Goal: Information Seeking & Learning: Learn about a topic

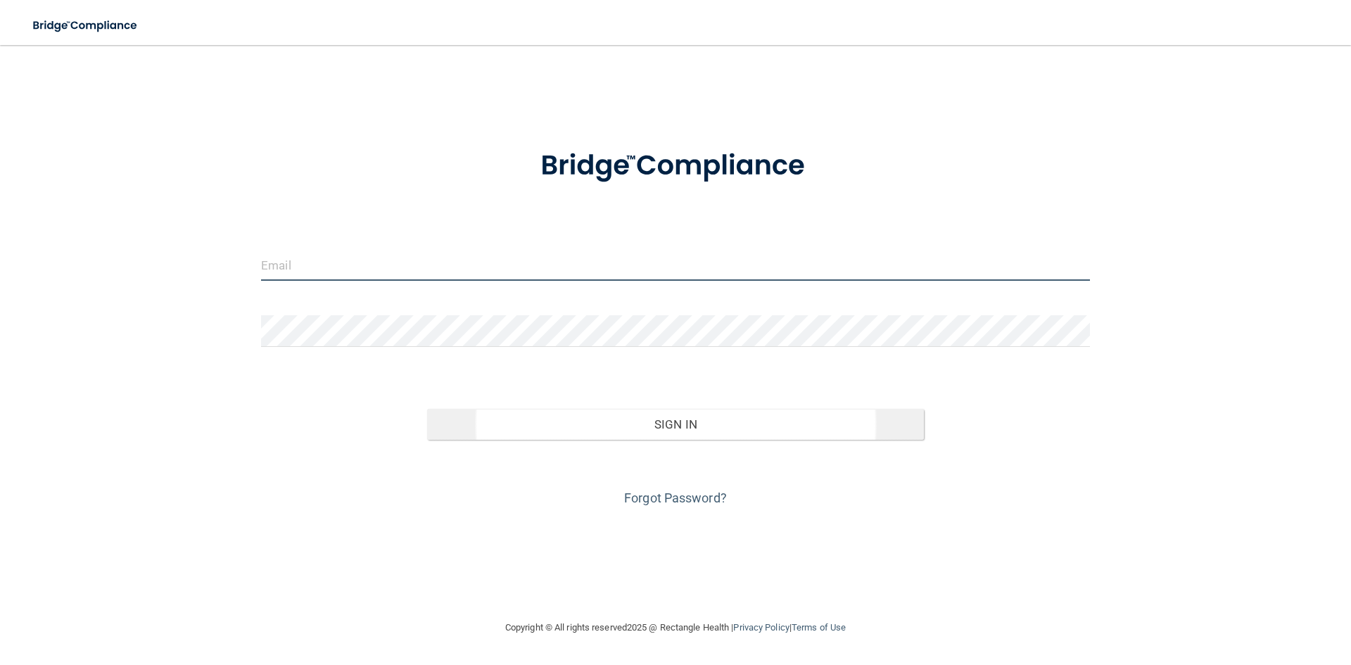
type input "[EMAIL_ADDRESS][DOMAIN_NAME]"
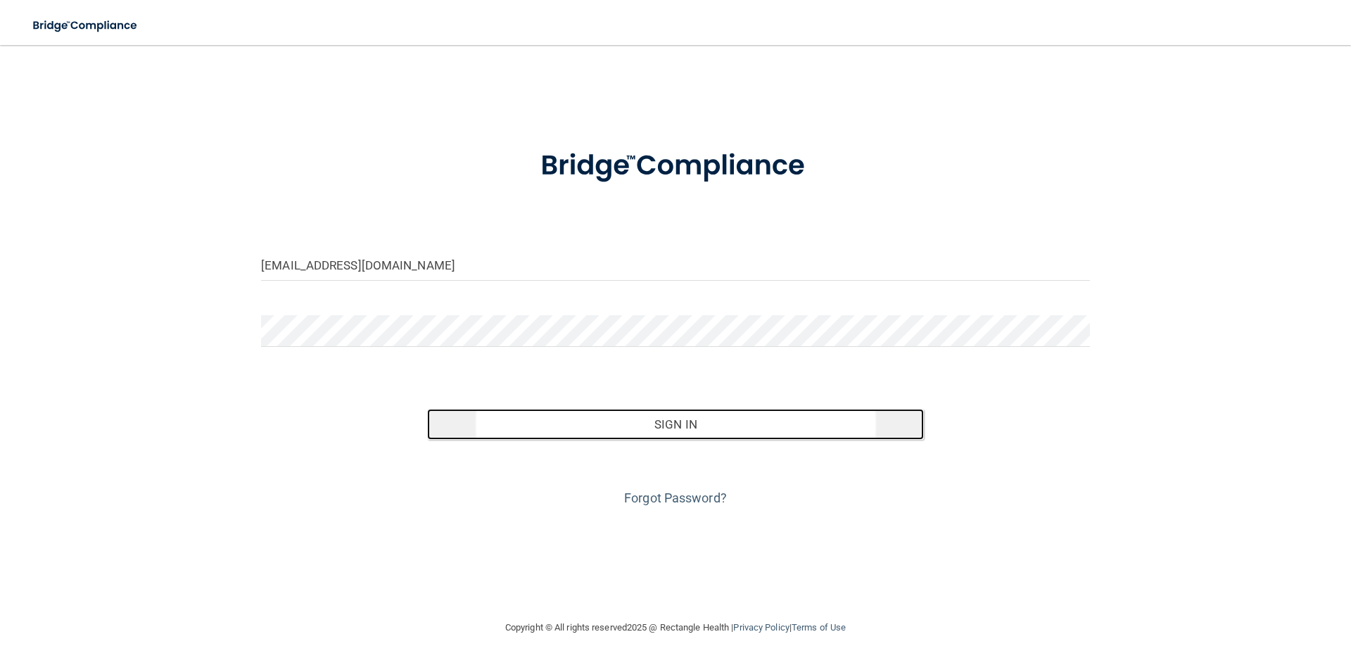
click at [696, 430] on button "Sign In" at bounding box center [676, 424] width 498 height 31
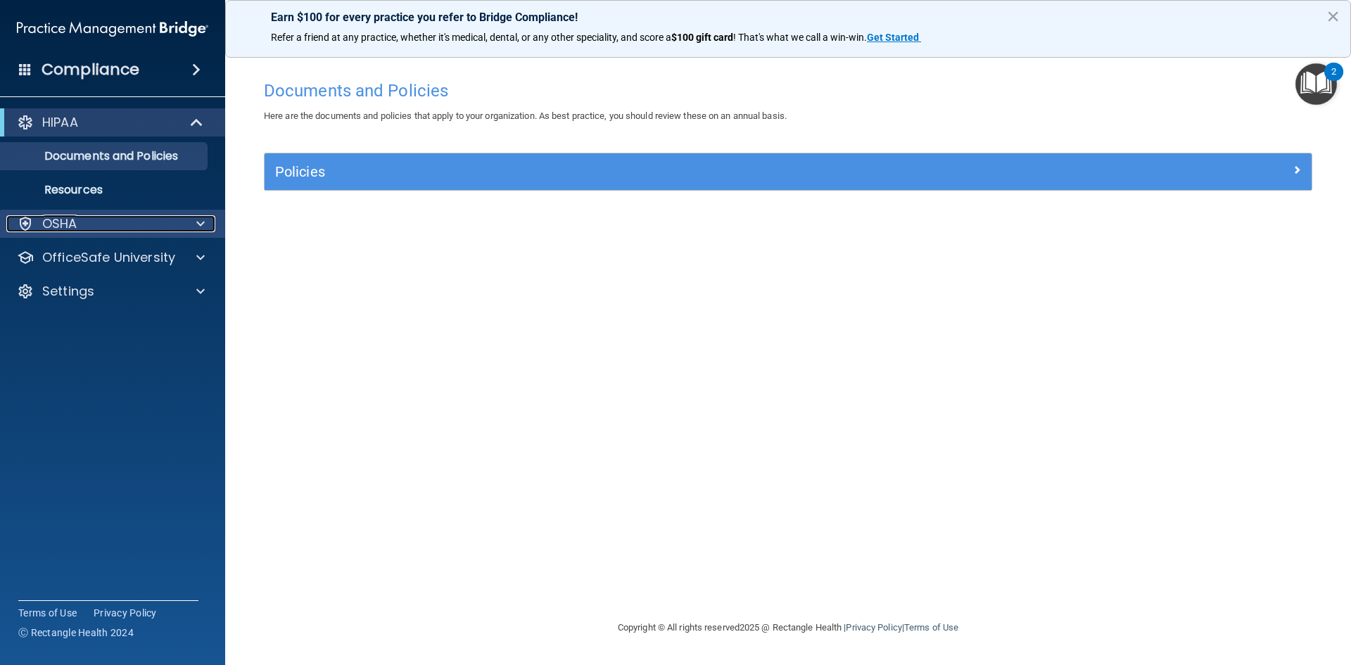
click at [168, 231] on div "OSHA" at bounding box center [93, 223] width 175 height 17
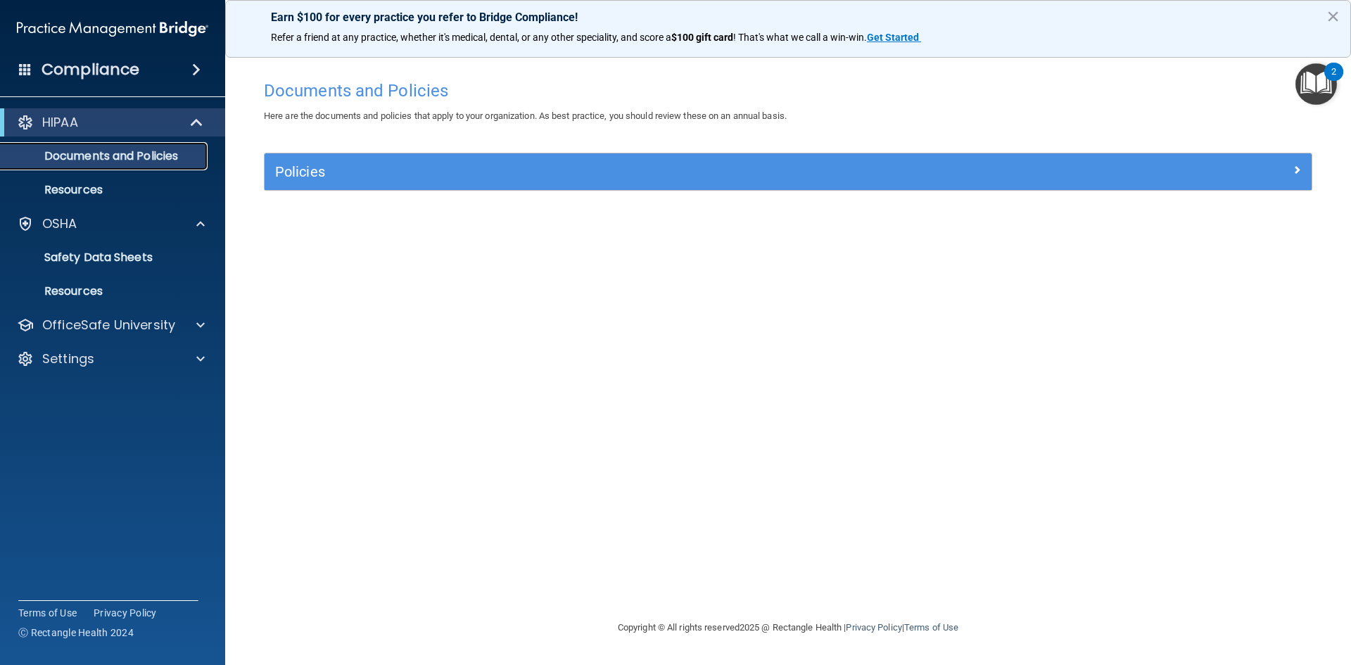
click at [179, 151] on p "Documents and Policies" at bounding box center [105, 156] width 192 height 14
click at [203, 324] on span at bounding box center [200, 325] width 8 height 17
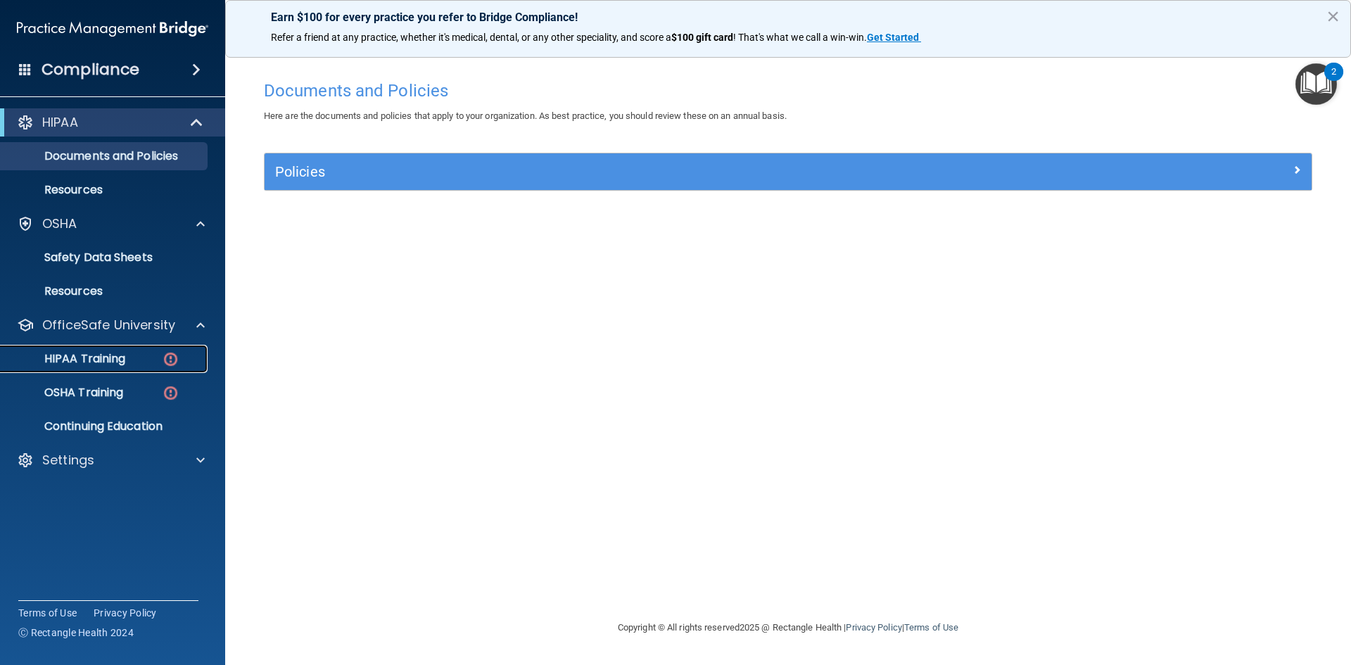
click at [94, 361] on p "HIPAA Training" at bounding box center [67, 359] width 116 height 14
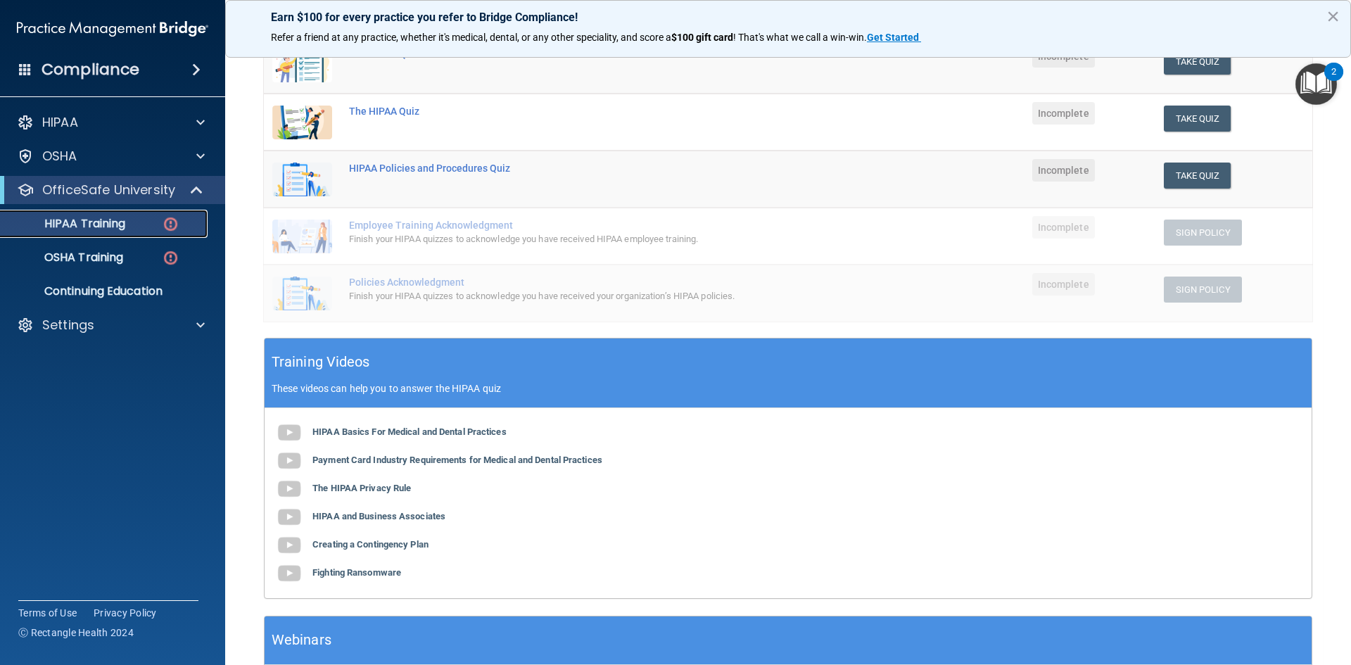
scroll to position [282, 0]
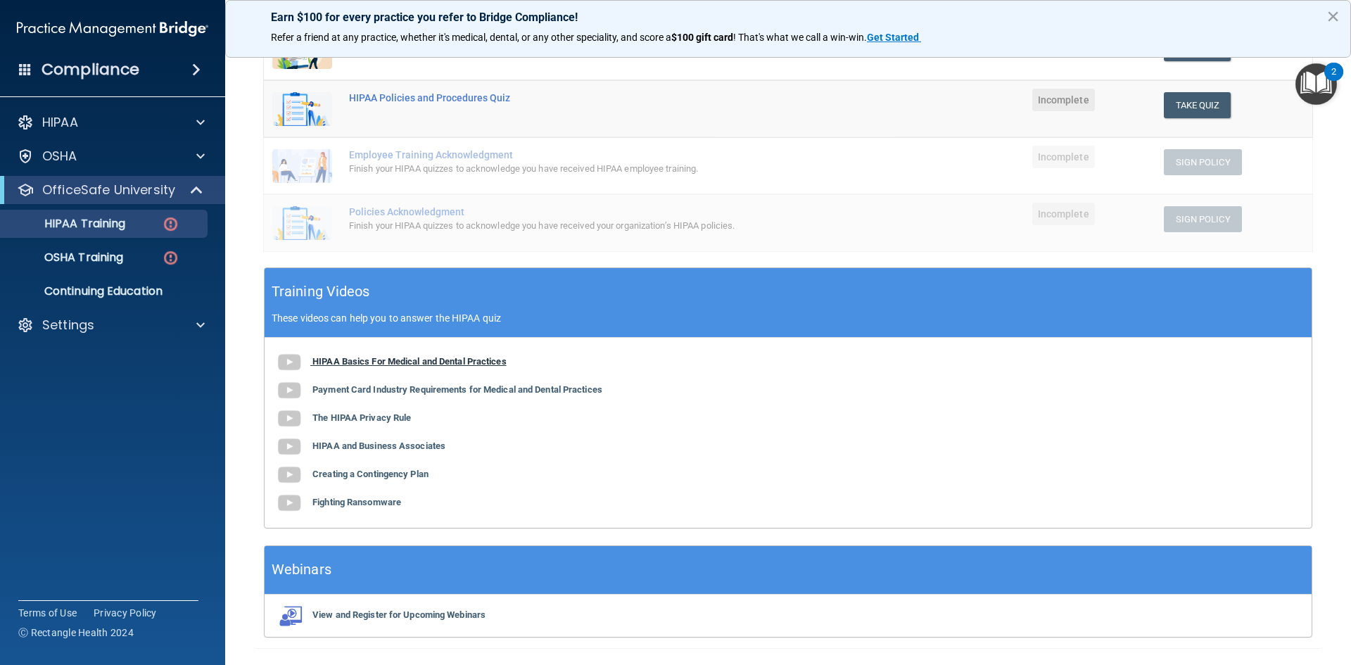
click at [445, 358] on b "HIPAA Basics For Medical and Dental Practices" at bounding box center [409, 361] width 194 height 11
click at [381, 362] on b "HIPAA Basics For Medical and Dental Practices" at bounding box center [409, 361] width 194 height 11
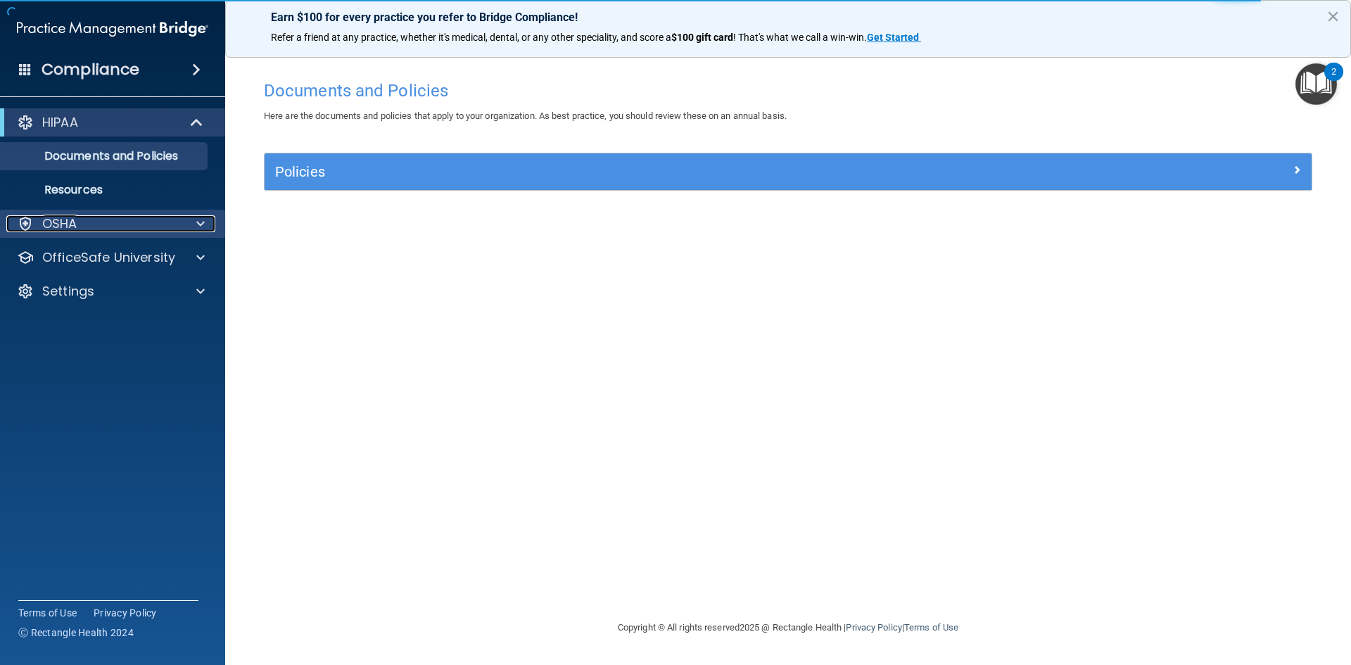
click at [203, 223] on span at bounding box center [200, 223] width 8 height 17
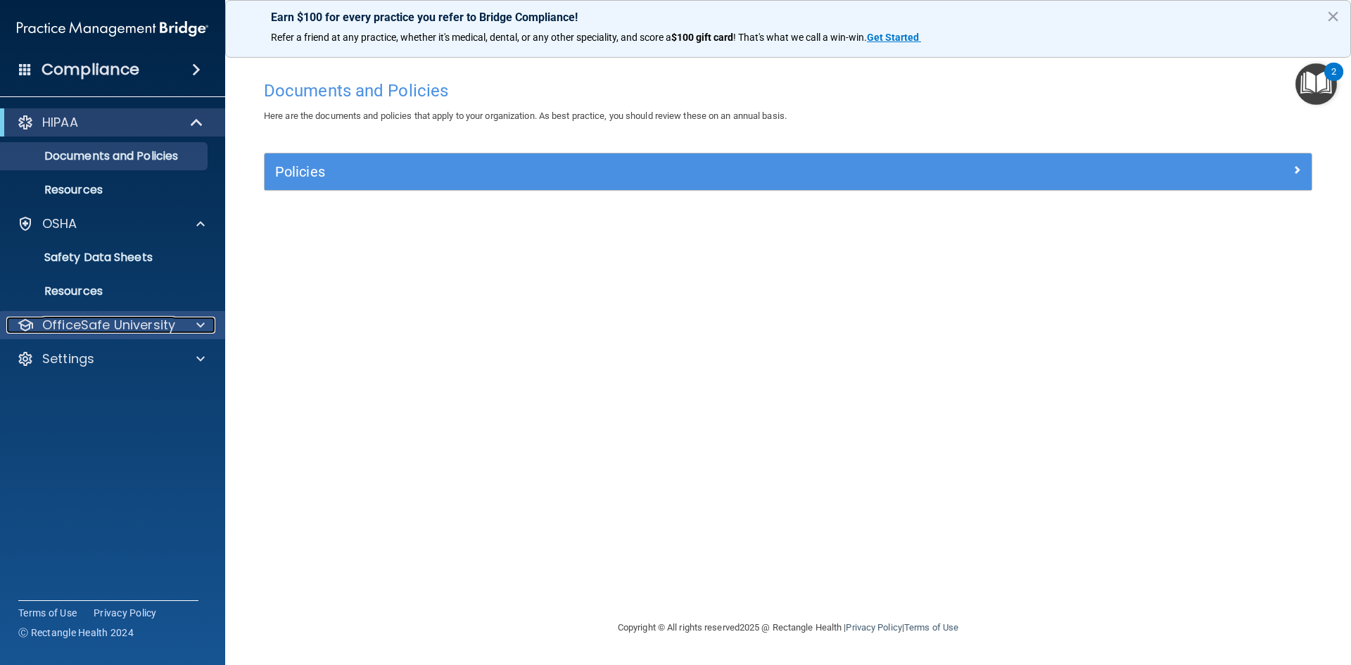
click at [194, 326] on div at bounding box center [198, 325] width 35 height 17
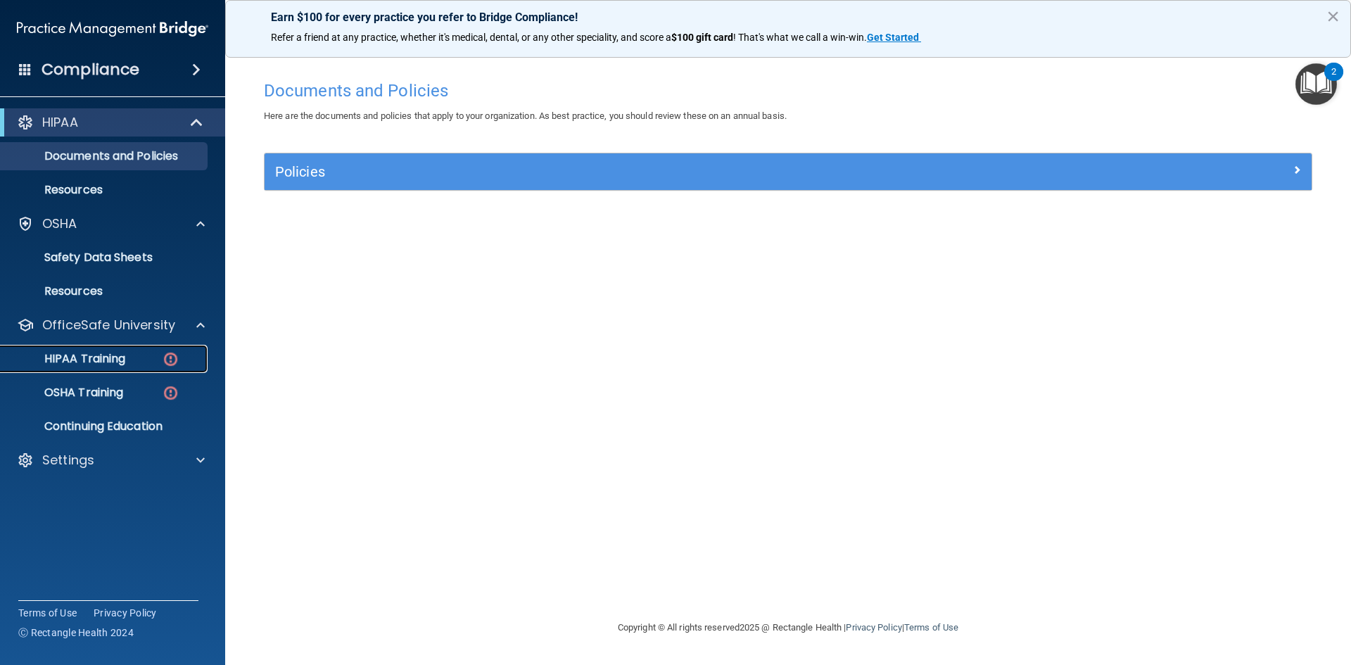
click at [131, 362] on div "HIPAA Training" at bounding box center [105, 359] width 192 height 14
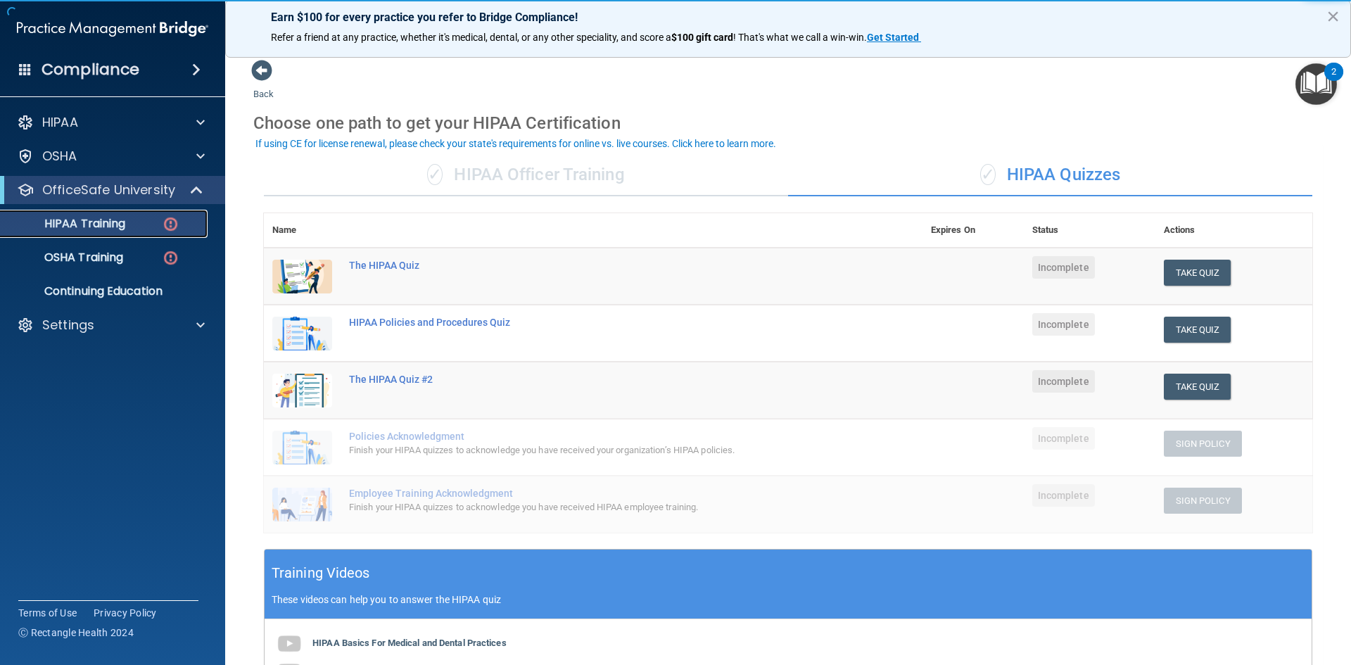
scroll to position [141, 0]
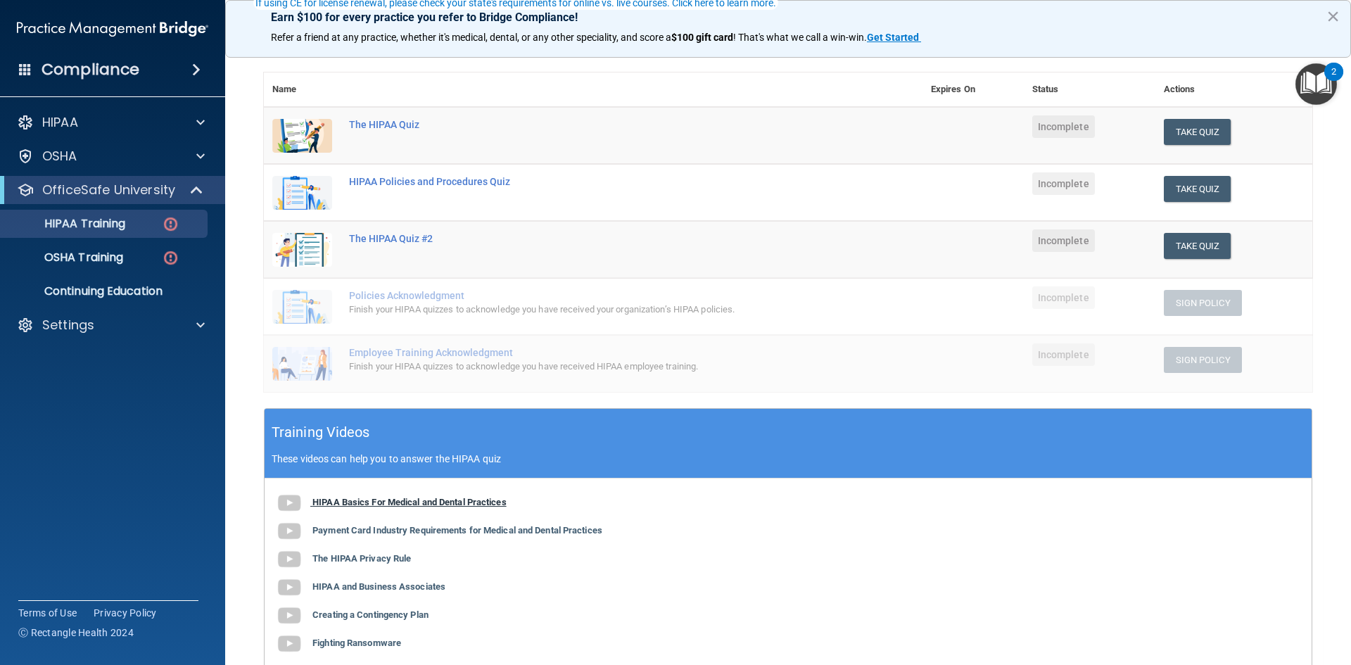
click at [400, 502] on b "HIPAA Basics For Medical and Dental Practices" at bounding box center [409, 502] width 194 height 11
click at [1319, 87] on img "Open Resource Center, 2 new notifications" at bounding box center [1317, 84] width 42 height 42
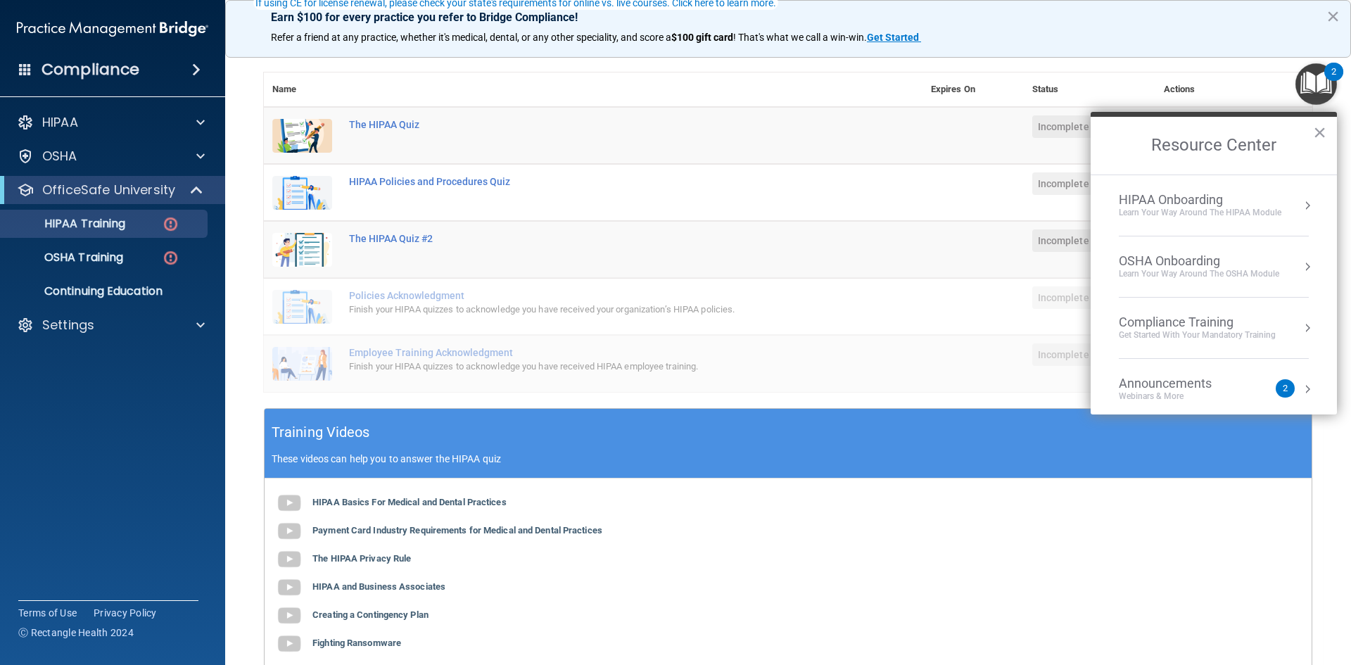
scroll to position [79, 0]
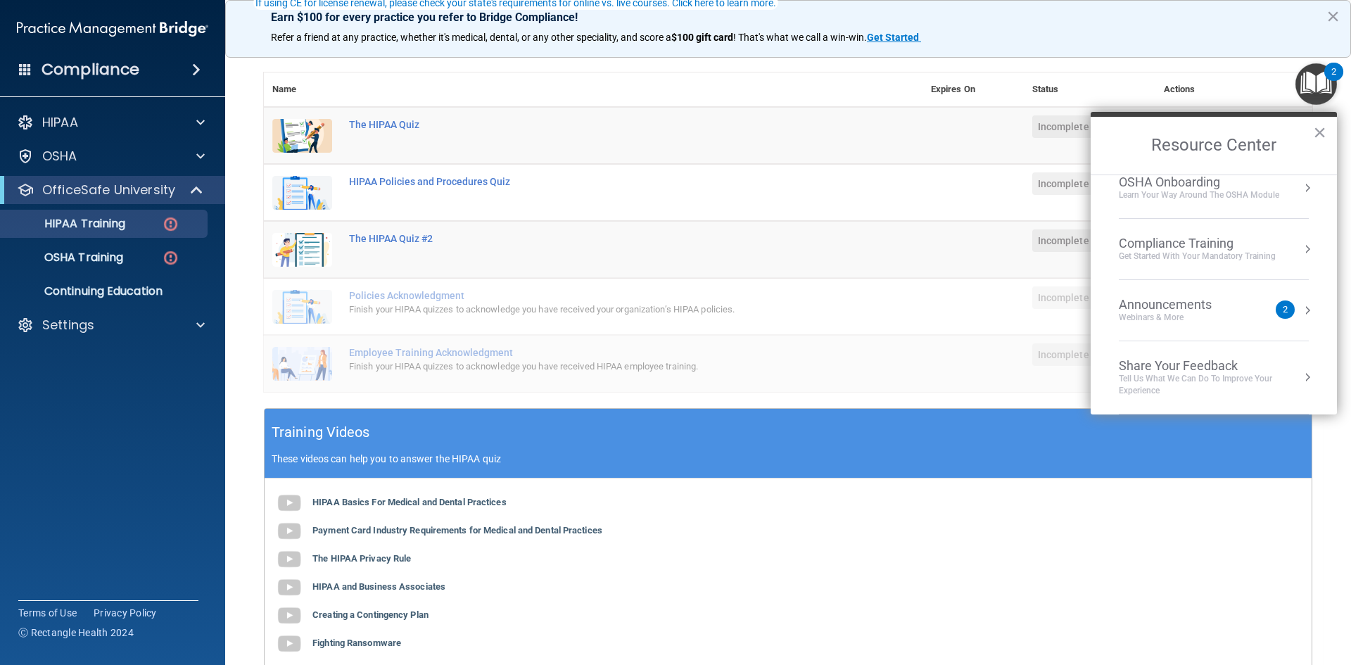
click at [1204, 317] on div "Webinars & More" at bounding box center [1179, 318] width 121 height 12
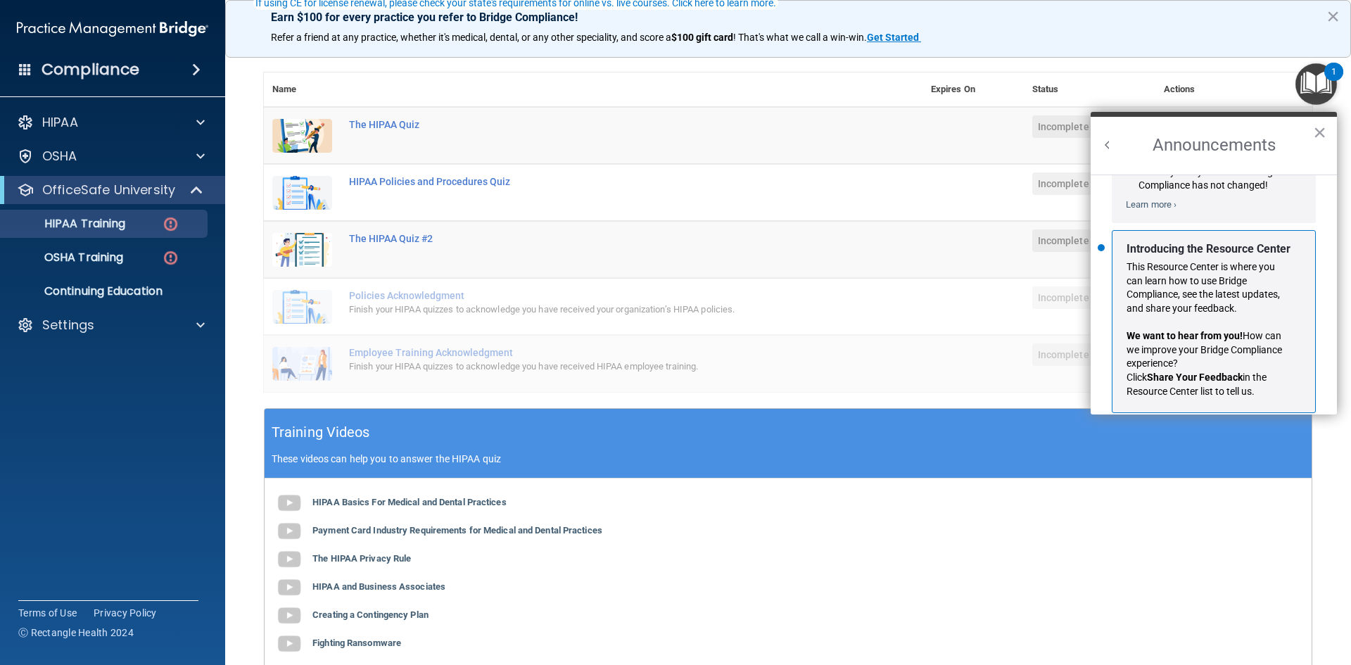
scroll to position [247, 0]
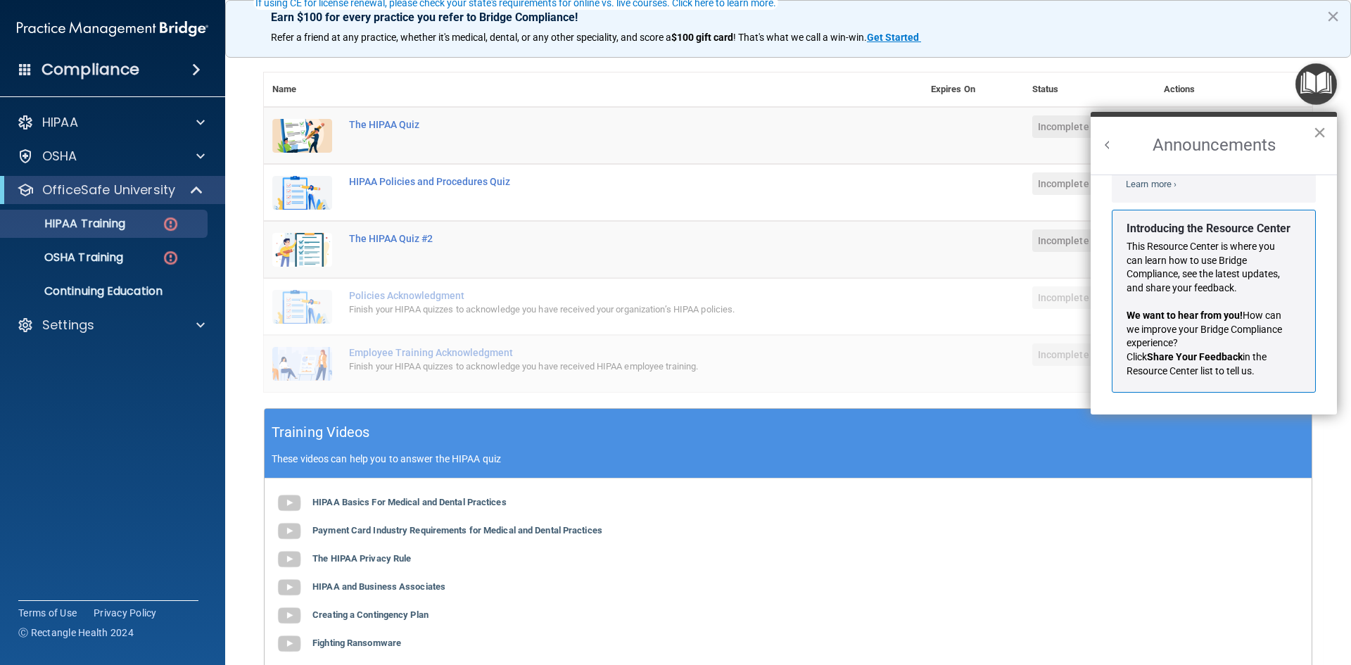
click at [1320, 133] on button "×" at bounding box center [1319, 132] width 13 height 23
